Goal: Task Accomplishment & Management: Manage account settings

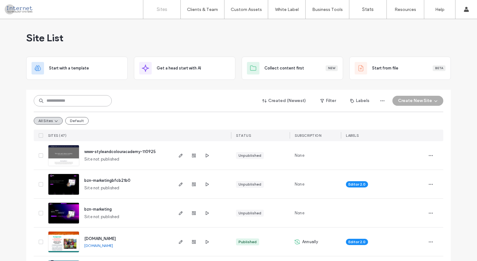
click at [82, 102] on input at bounding box center [73, 100] width 78 height 11
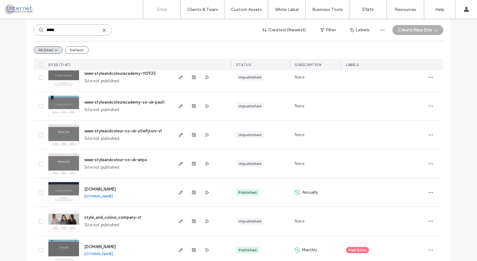
scroll to position [89, 0]
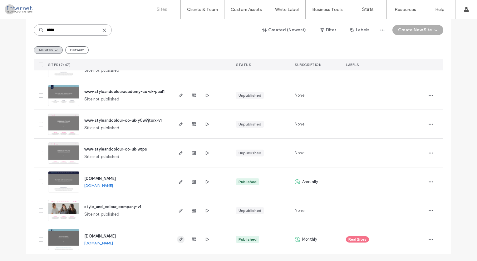
type input "*****"
click at [179, 240] on icon "button" at bounding box center [180, 239] width 5 height 5
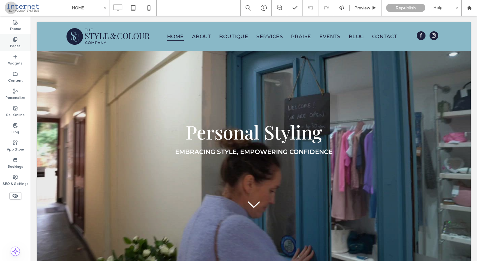
click at [22, 48] on div "Pages" at bounding box center [15, 42] width 31 height 17
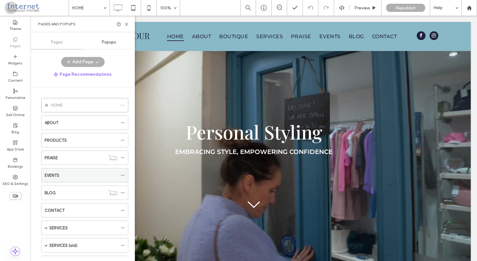
click at [72, 173] on div "EVENTS" at bounding box center [81, 175] width 73 height 7
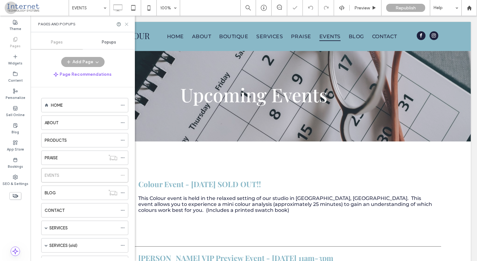
click at [127, 24] on icon at bounding box center [126, 24] width 5 height 5
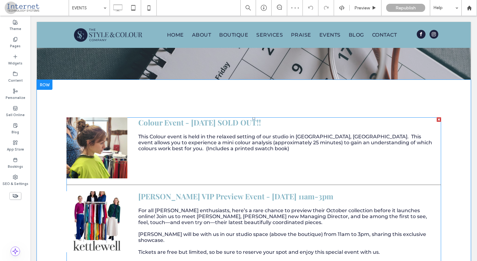
scroll to position [62, 0]
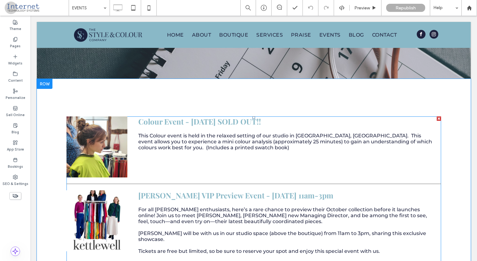
click at [373, 147] on p "This Colour event is held in the relaxed setting of our studio in Pershore, Wor…" at bounding box center [287, 141] width 298 height 18
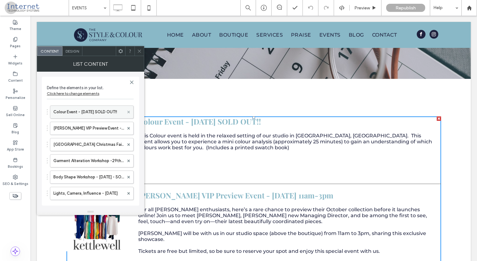
click at [127, 113] on span at bounding box center [128, 111] width 2 height 9
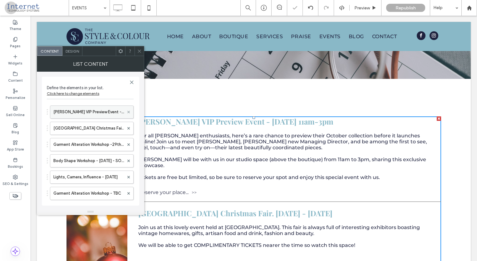
click at [127, 113] on span at bounding box center [128, 111] width 2 height 9
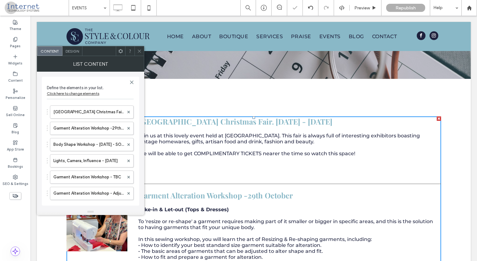
click at [141, 52] on icon at bounding box center [139, 51] width 5 height 5
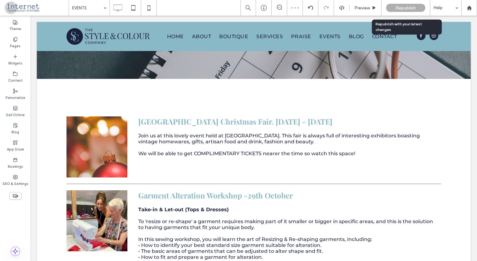
click at [412, 8] on span "Republish" at bounding box center [406, 7] width 20 height 5
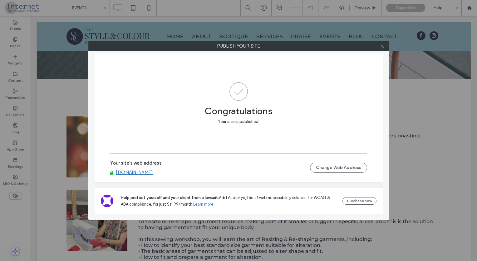
click at [382, 46] on use at bounding box center [382, 45] width 3 height 3
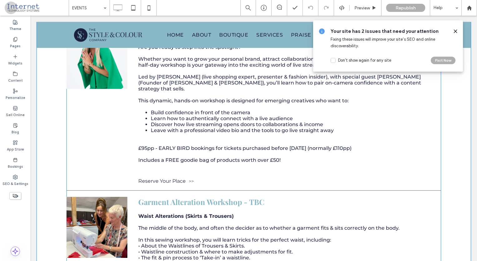
scroll to position [375, 0]
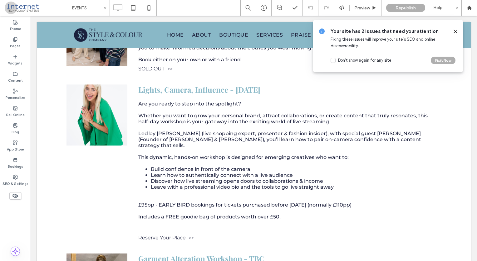
click at [458, 32] on icon at bounding box center [455, 31] width 5 height 5
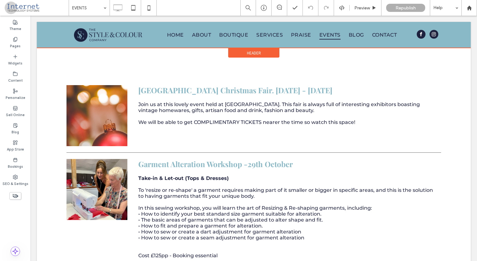
click at [358, 33] on div at bounding box center [254, 35] width 434 height 26
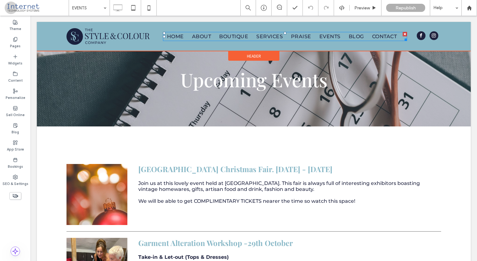
scroll to position [0, 0]
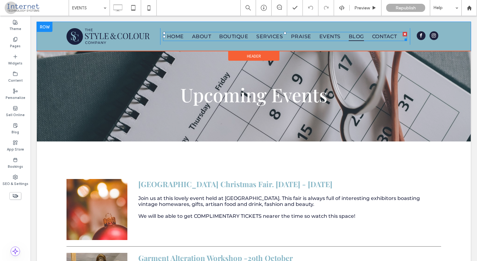
click at [356, 35] on span "BLOG" at bounding box center [356, 36] width 15 height 9
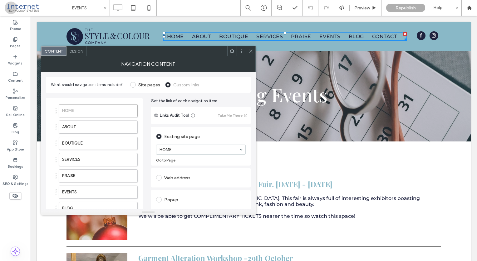
click at [249, 49] on icon at bounding box center [251, 51] width 5 height 5
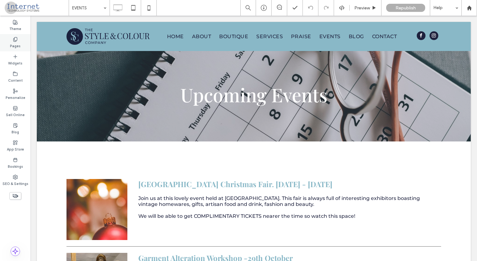
click at [19, 39] on div "Pages" at bounding box center [15, 42] width 31 height 17
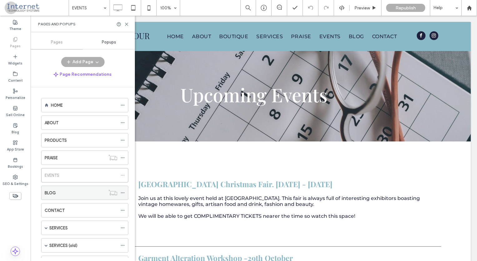
click at [64, 192] on div "BLOG" at bounding box center [75, 192] width 61 height 7
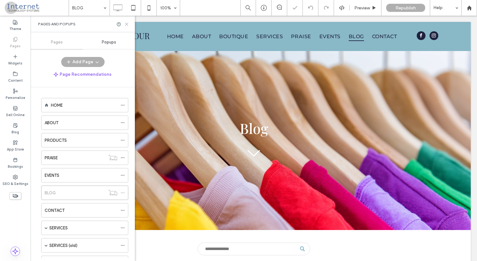
click at [126, 22] on icon at bounding box center [126, 24] width 5 height 5
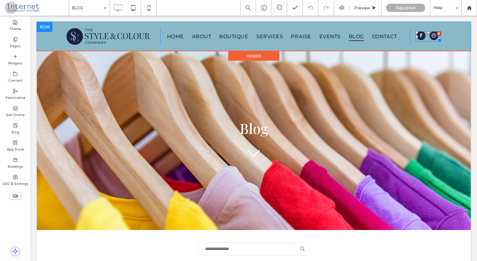
click at [420, 35] on span "facebook" at bounding box center [421, 35] width 9 height 9
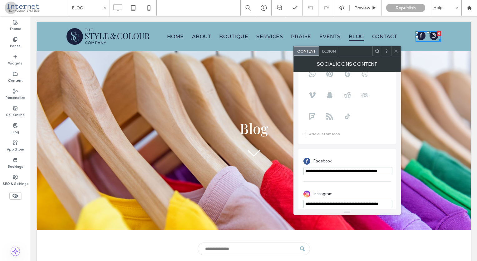
scroll to position [76, 0]
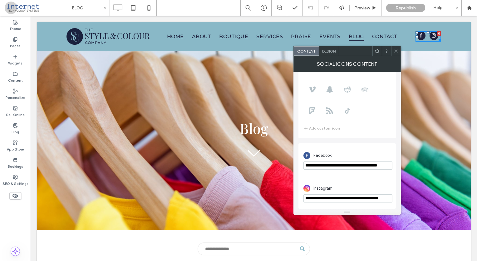
click at [396, 51] on use at bounding box center [396, 50] width 3 height 3
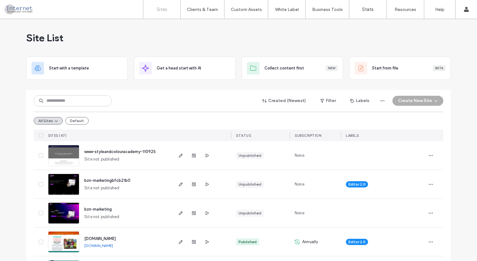
type input "*"
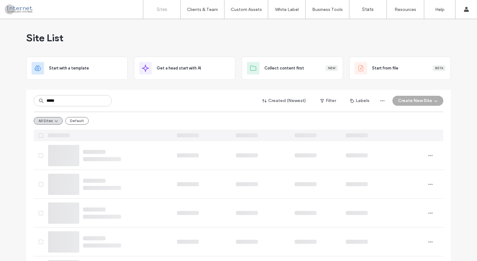
type input "*****"
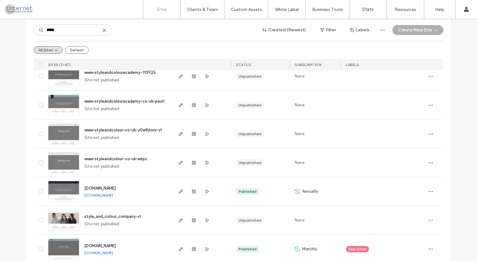
scroll to position [89, 0]
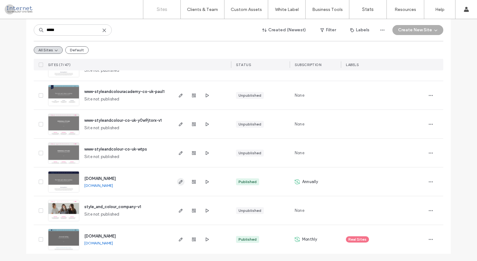
click at [181, 182] on icon "button" at bounding box center [180, 181] width 5 height 5
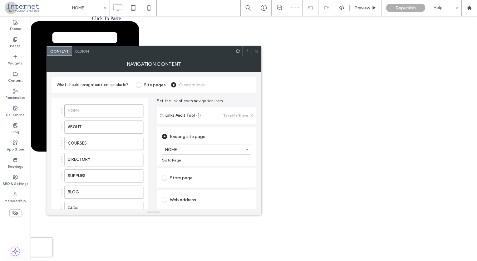
scroll to position [57, 0]
